Goal: Task Accomplishment & Management: Understand process/instructions

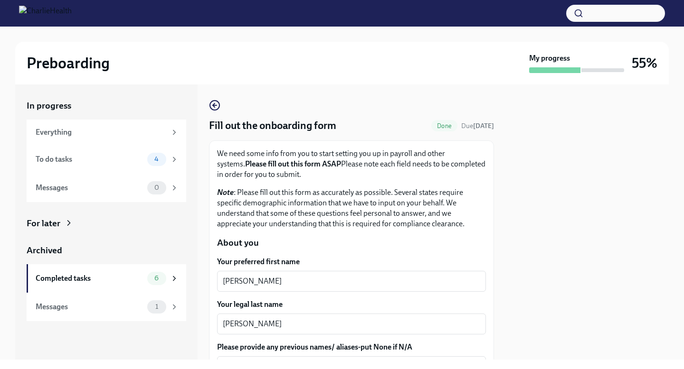
click at [46, 13] on img at bounding box center [45, 13] width 53 height 15
click at [11, 17] on div at bounding box center [342, 13] width 684 height 27
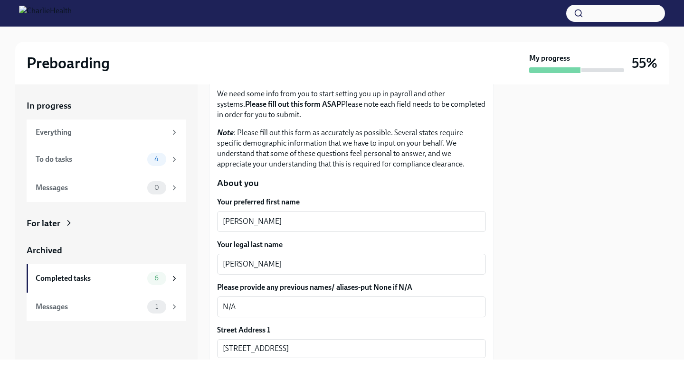
scroll to position [61, 0]
click at [75, 167] on div "To do tasks 4" at bounding box center [107, 159] width 160 height 28
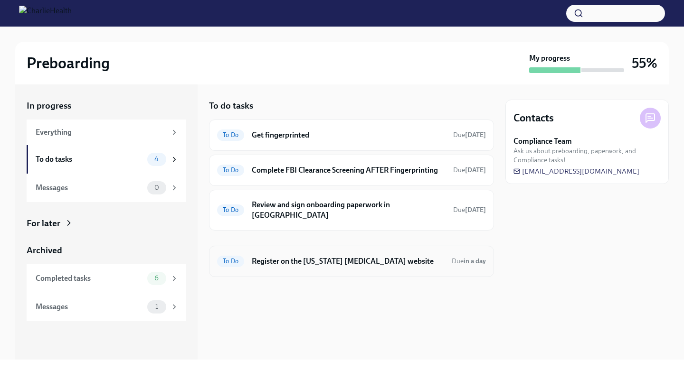
click at [289, 259] on div "To Do Register on the [US_STATE] [MEDICAL_DATA] website Due in a day" at bounding box center [351, 261] width 269 height 15
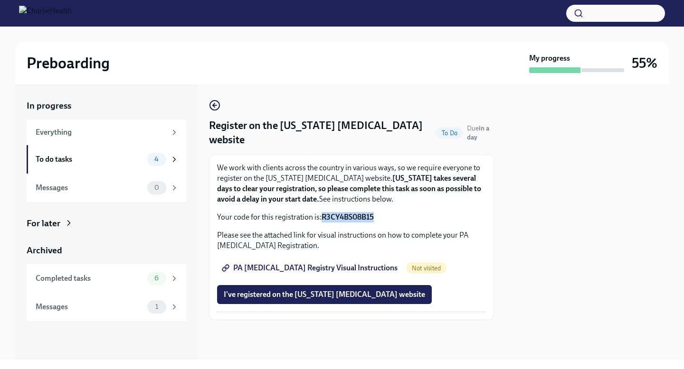
drag, startPoint x: 381, startPoint y: 216, endPoint x: 322, endPoint y: 217, distance: 59.4
click at [322, 217] on p "Your code for this registration is: R3CY4BS08B15" at bounding box center [351, 217] width 269 height 10
copy strong "R3CY4BS08B15"
click at [323, 269] on span "PA [MEDICAL_DATA] Registry Visual Instructions" at bounding box center [311, 268] width 174 height 9
